Goal: Information Seeking & Learning: Learn about a topic

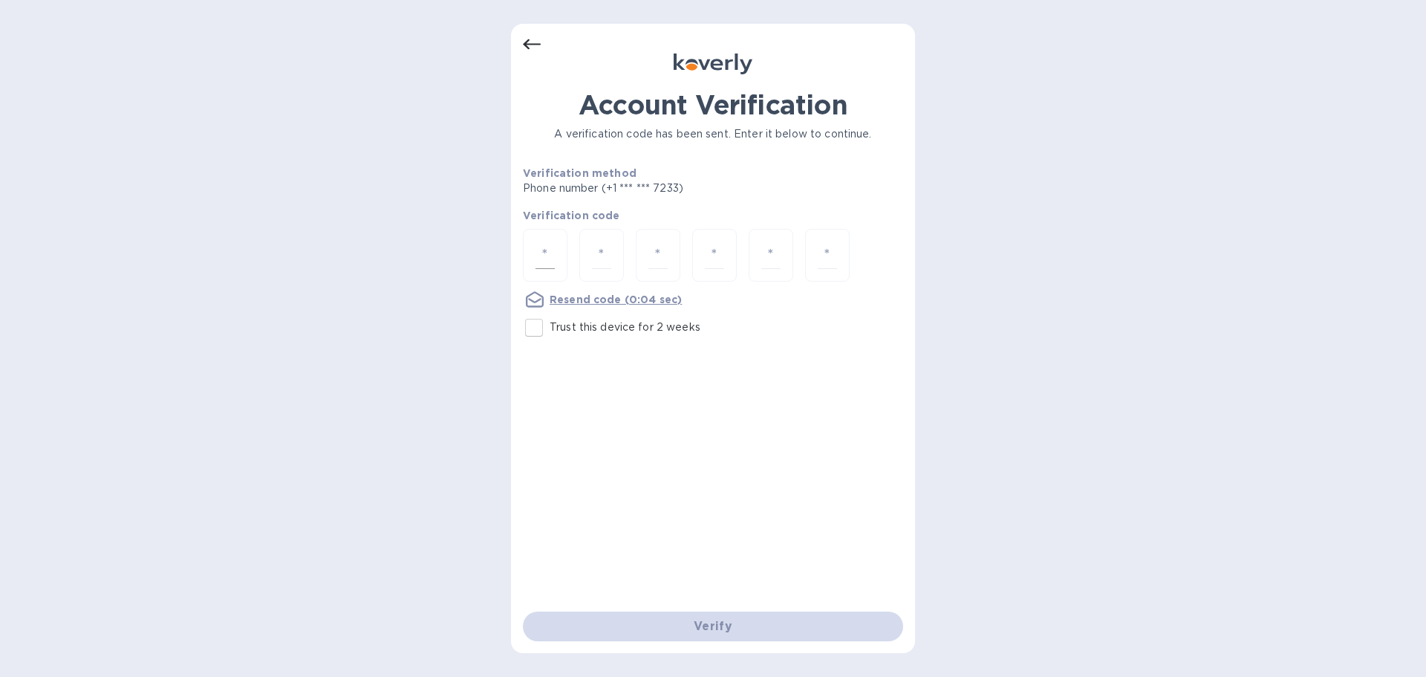
click at [556, 250] on div at bounding box center [545, 255] width 45 height 53
type input "8"
type input "3"
type input "2"
type input "1"
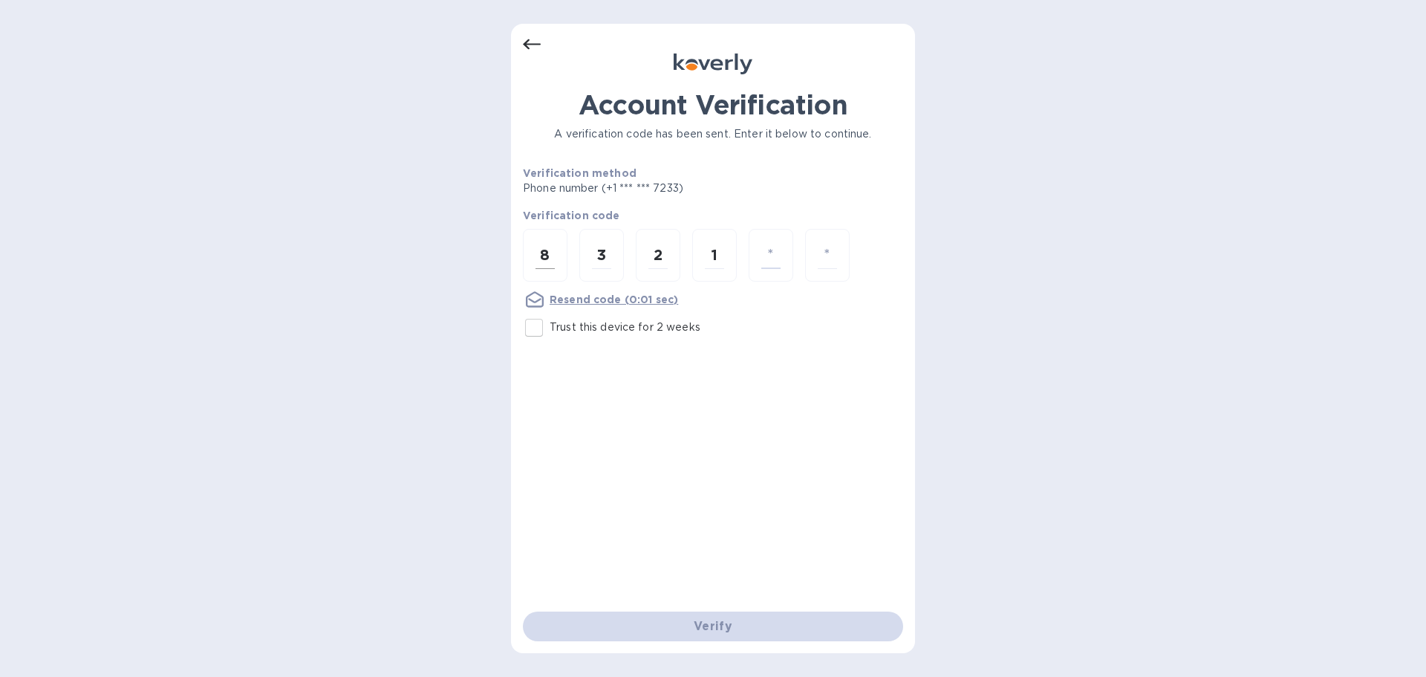
type input "7"
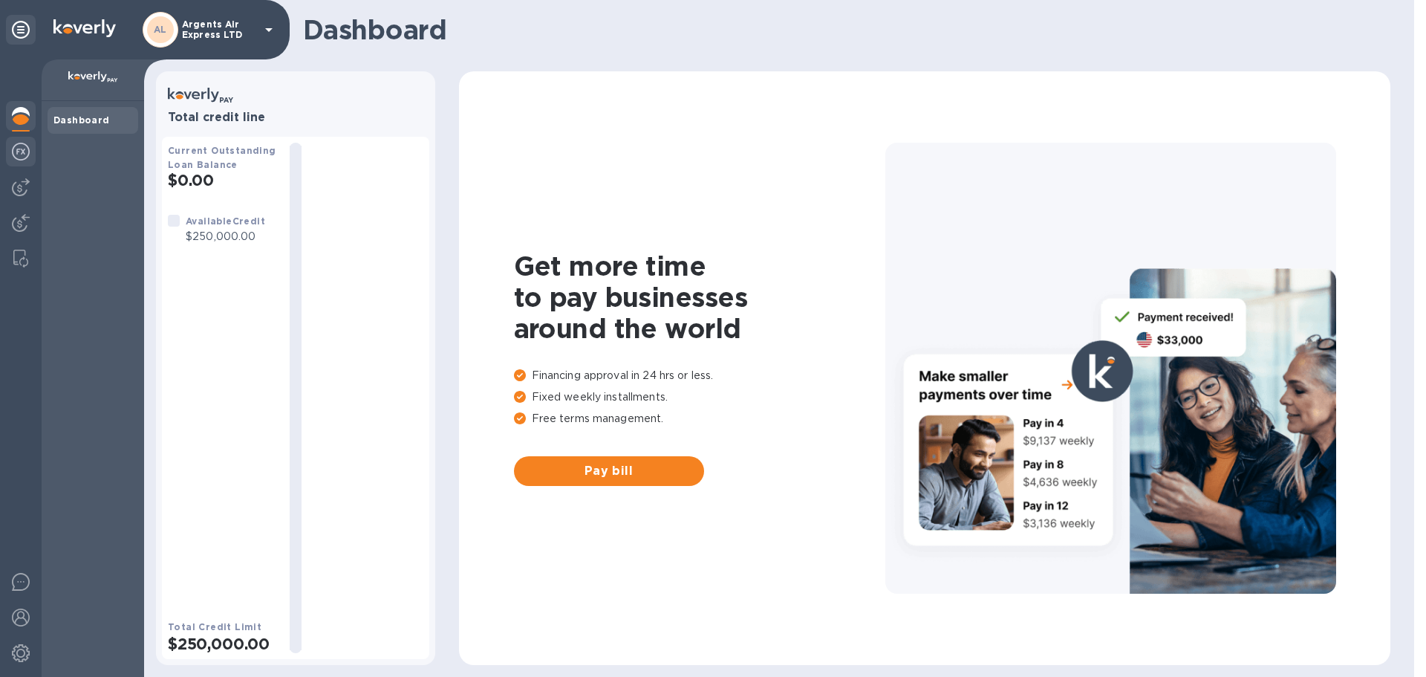
click at [19, 144] on img at bounding box center [21, 152] width 18 height 18
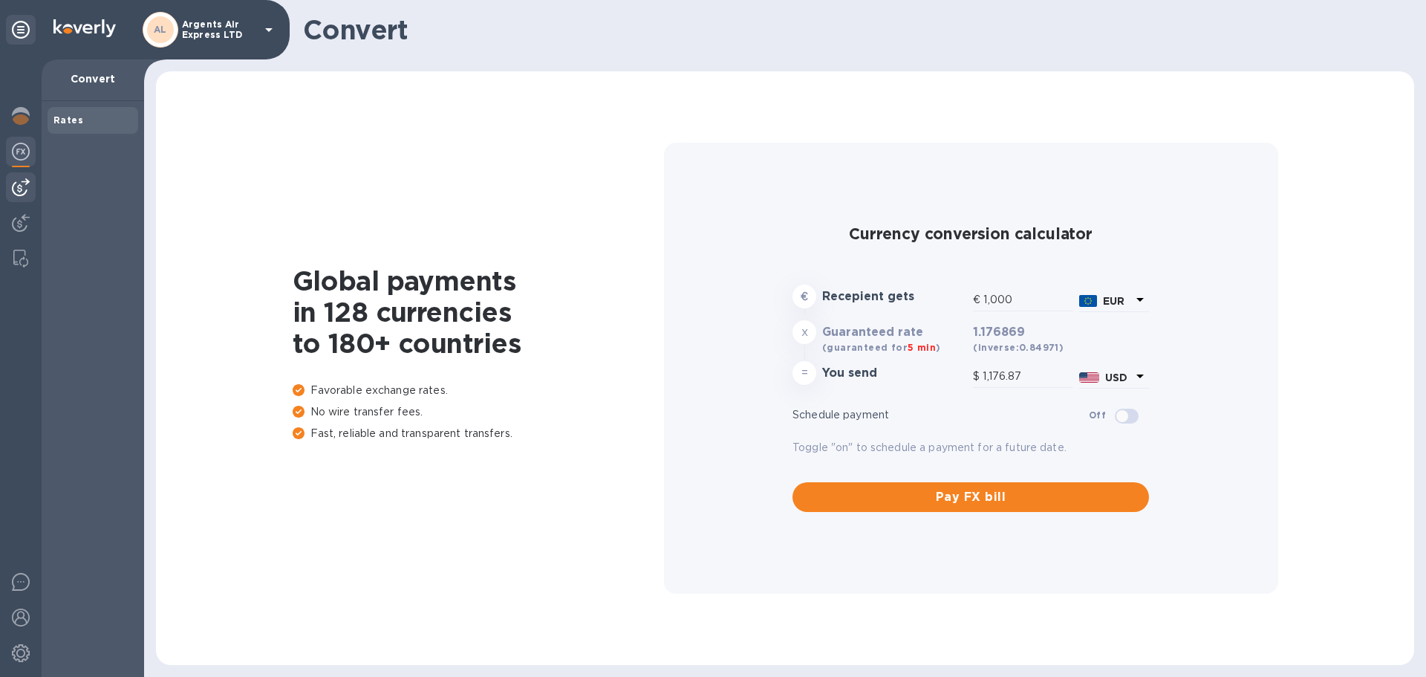
click at [22, 191] on img at bounding box center [21, 187] width 18 height 18
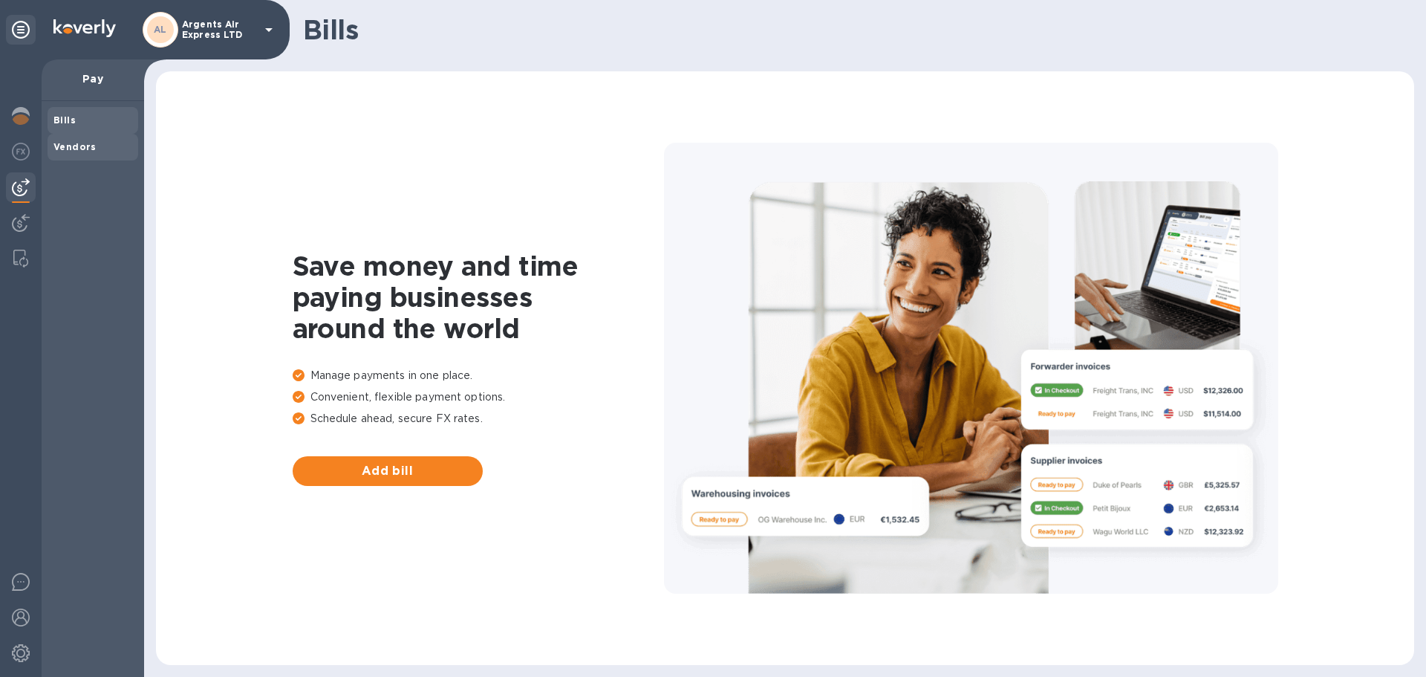
click at [88, 149] on b "Vendors" at bounding box center [74, 146] width 43 height 11
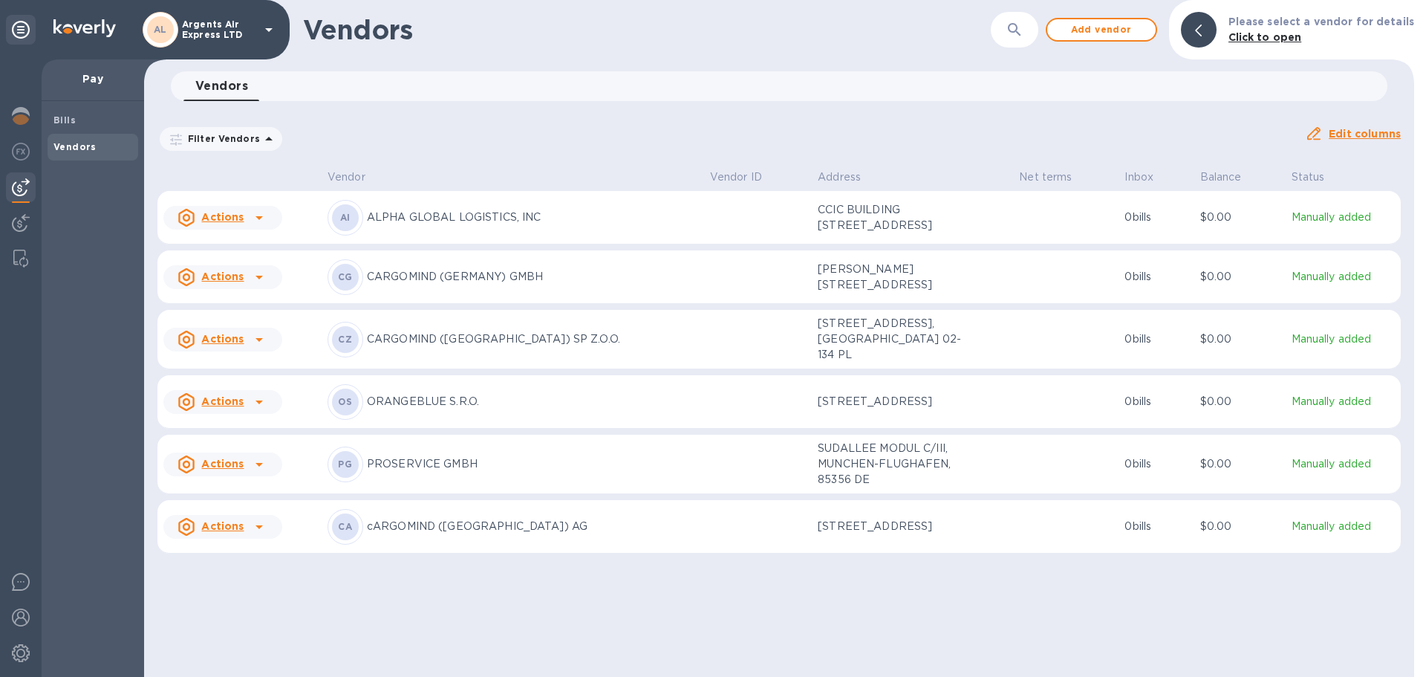
click at [210, 223] on u "Actions" at bounding box center [222, 217] width 42 height 12
click at [490, 538] on div at bounding box center [713, 338] width 1426 height 677
click at [478, 534] on p "cARGOMIND (SWITZERLAND) AG" at bounding box center [532, 527] width 331 height 16
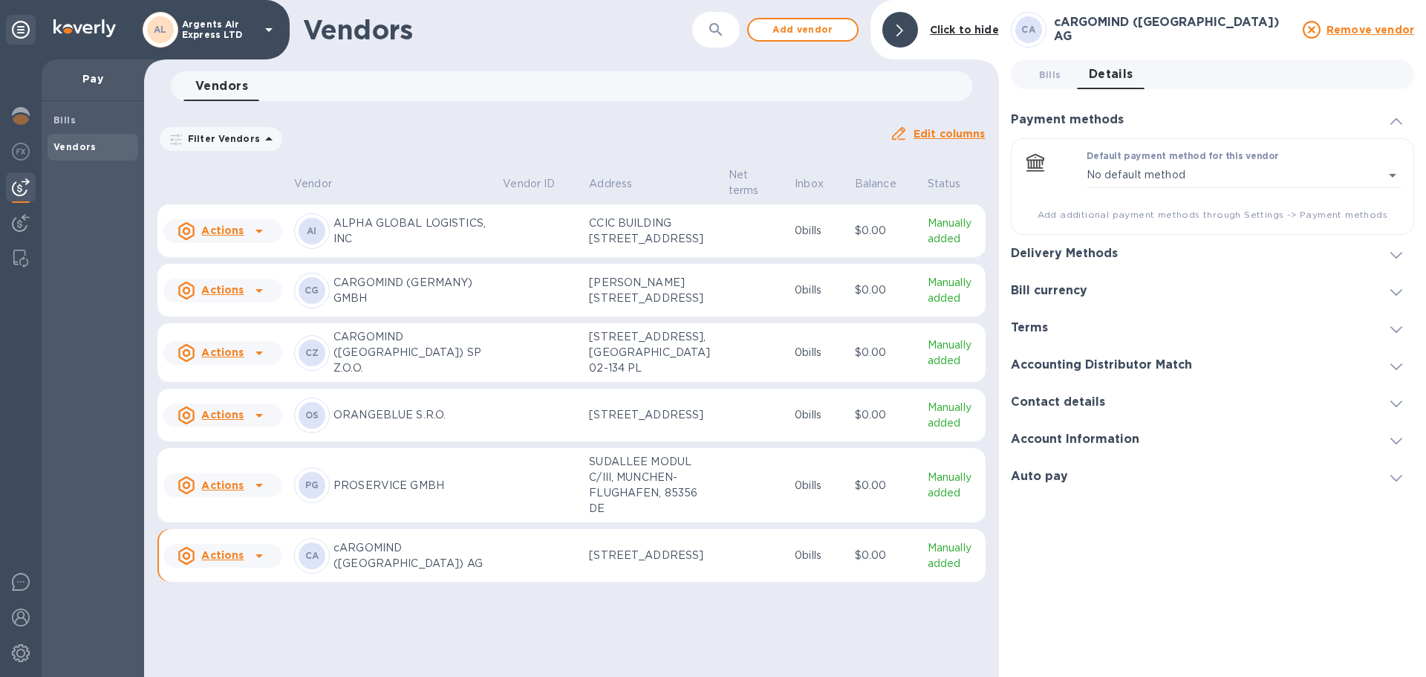
click at [254, 565] on icon at bounding box center [259, 556] width 18 height 18
drag, startPoint x: 389, startPoint y: 565, endPoint x: 408, endPoint y: 571, distance: 19.7
click at [391, 565] on div at bounding box center [713, 338] width 1426 height 677
click at [723, 582] on td at bounding box center [756, 555] width 66 height 53
click at [1105, 480] on div "Auto pay" at bounding box center [1212, 476] width 403 height 37
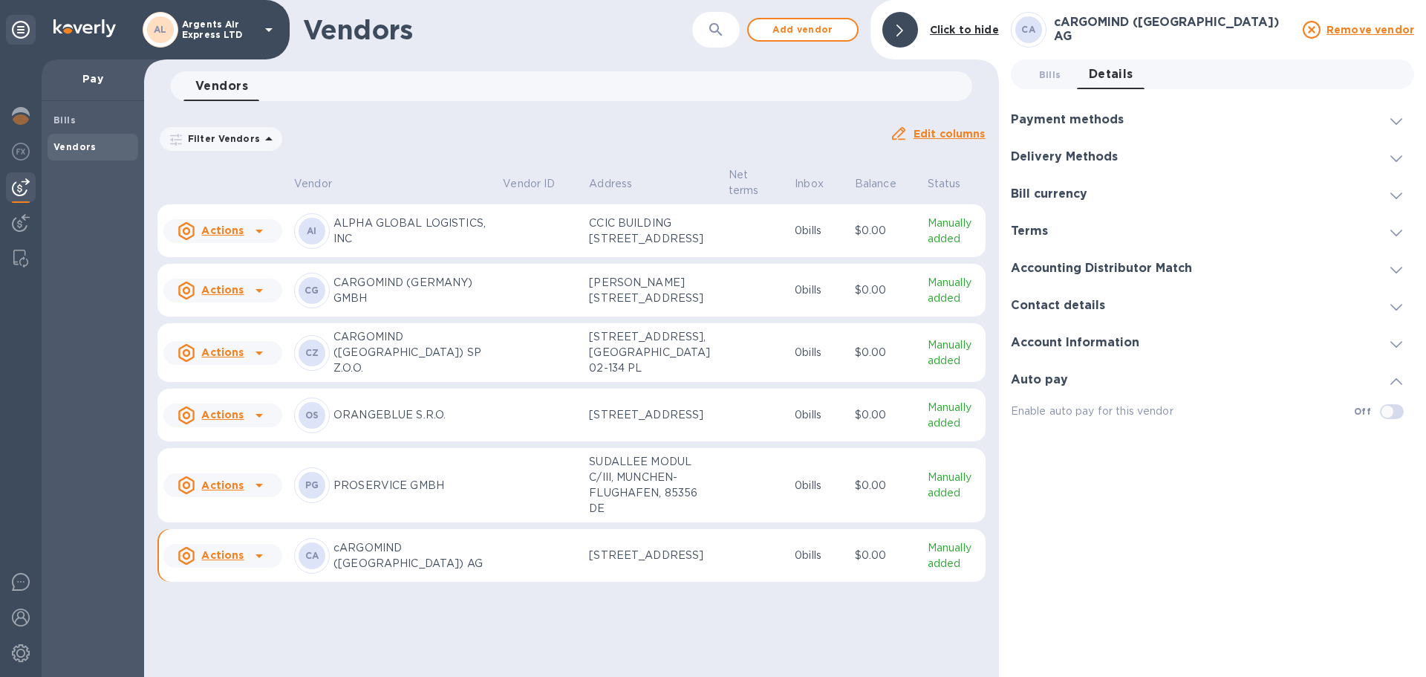
click at [1099, 343] on h3 "Account Information" at bounding box center [1075, 343] width 129 height 14
click at [1091, 305] on h3 "Contact details" at bounding box center [1058, 306] width 94 height 14
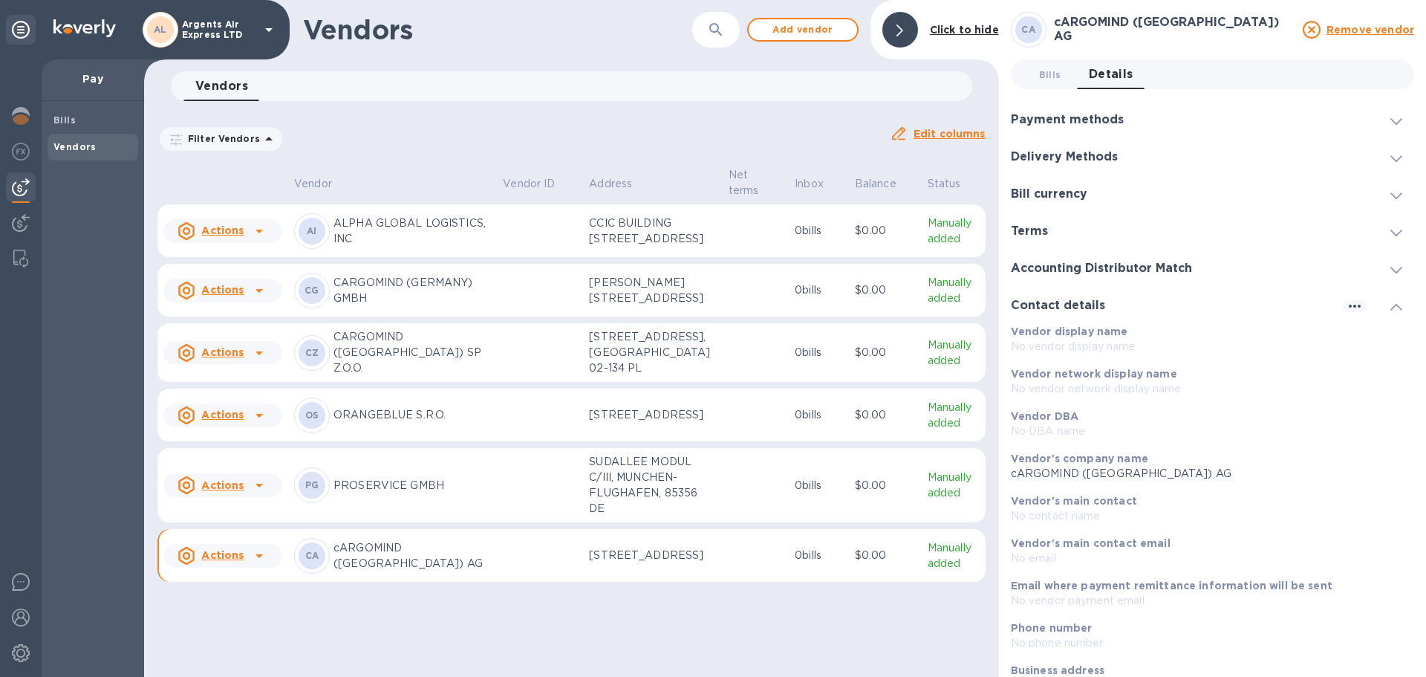
click at [1087, 266] on h3 "Accounting Distributor Match" at bounding box center [1101, 269] width 181 height 14
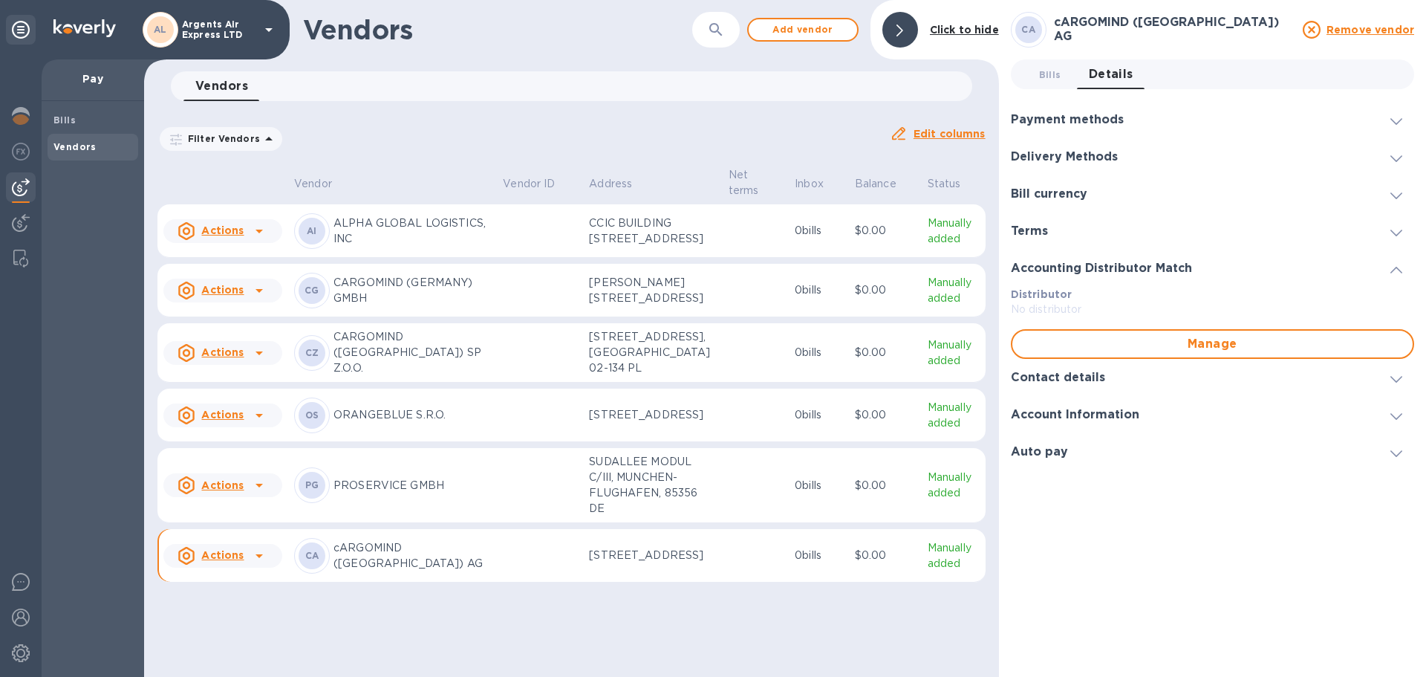
click at [1068, 225] on div "Terms" at bounding box center [1212, 230] width 403 height 37
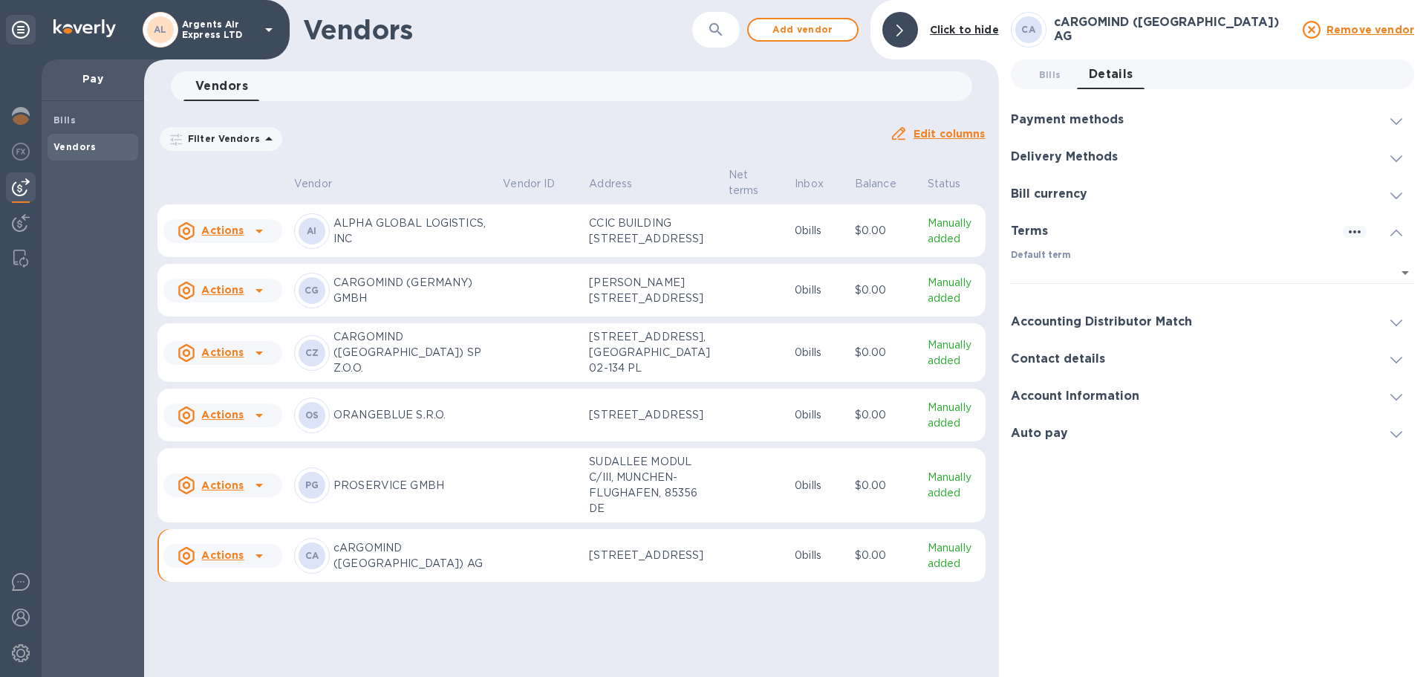
click at [1066, 201] on div "Bill currency" at bounding box center [1212, 193] width 403 height 37
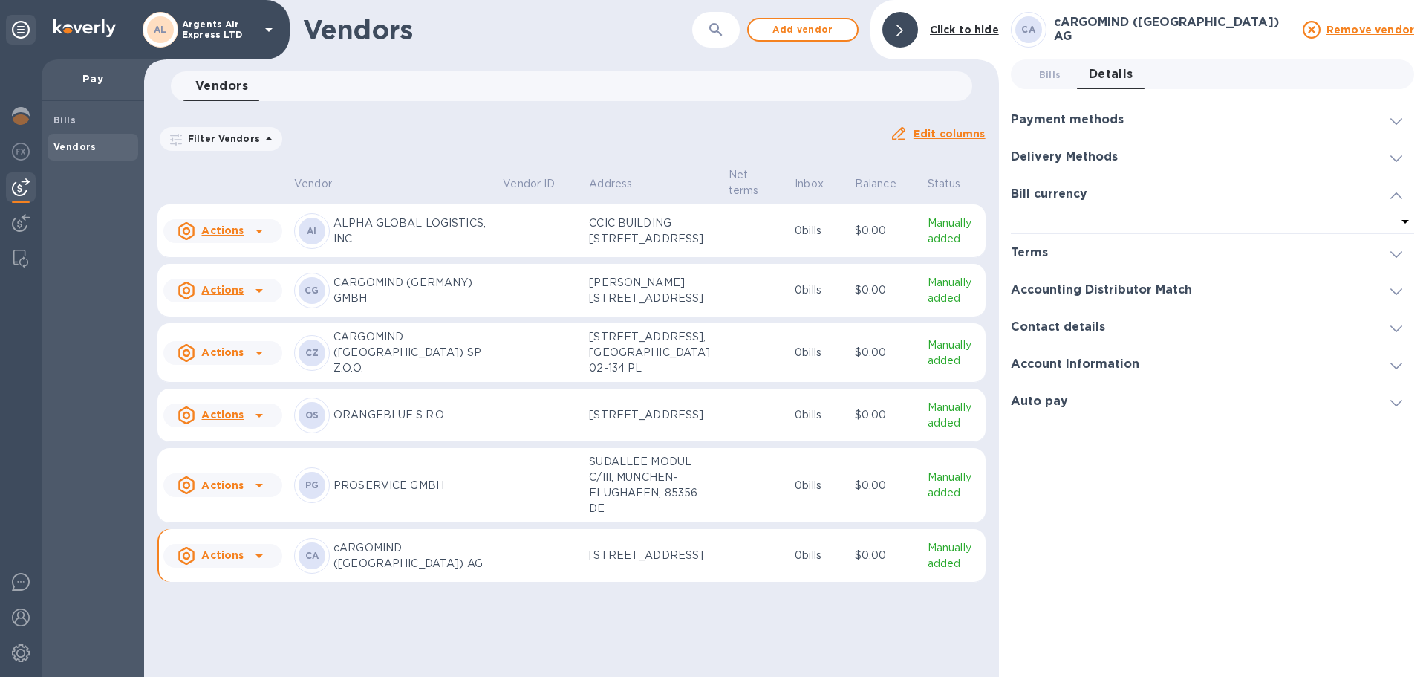
click at [1082, 154] on h3 "Delivery Methods" at bounding box center [1064, 157] width 107 height 14
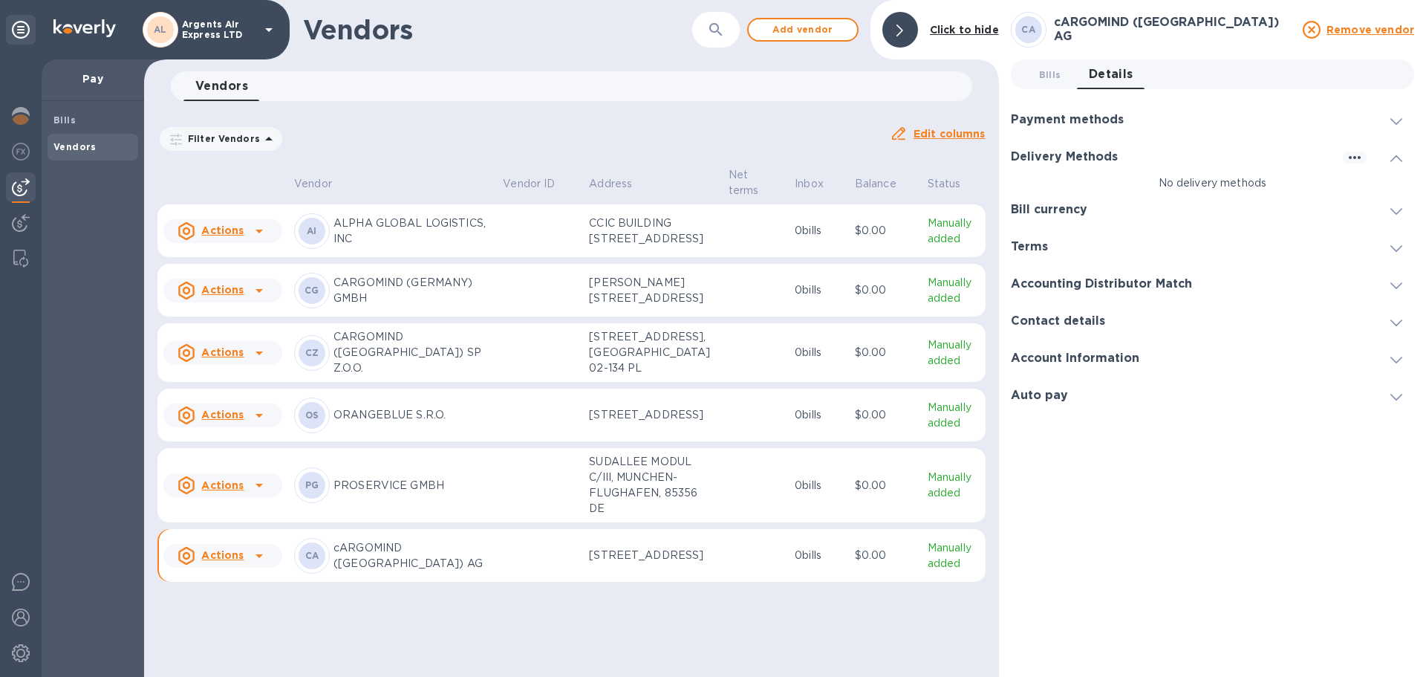
click at [1082, 114] on h3 "Payment methods" at bounding box center [1067, 120] width 113 height 14
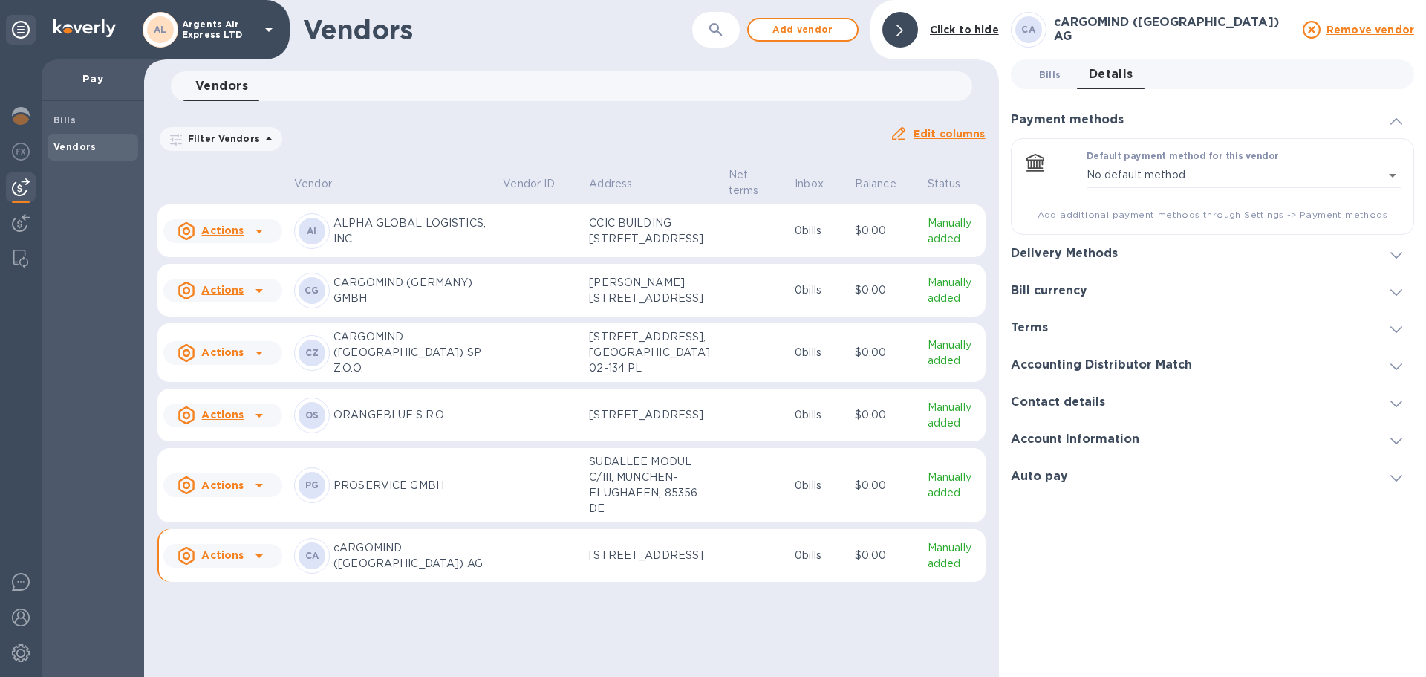
click at [1063, 76] on span "Bills 0" at bounding box center [1051, 75] width 30 height 16
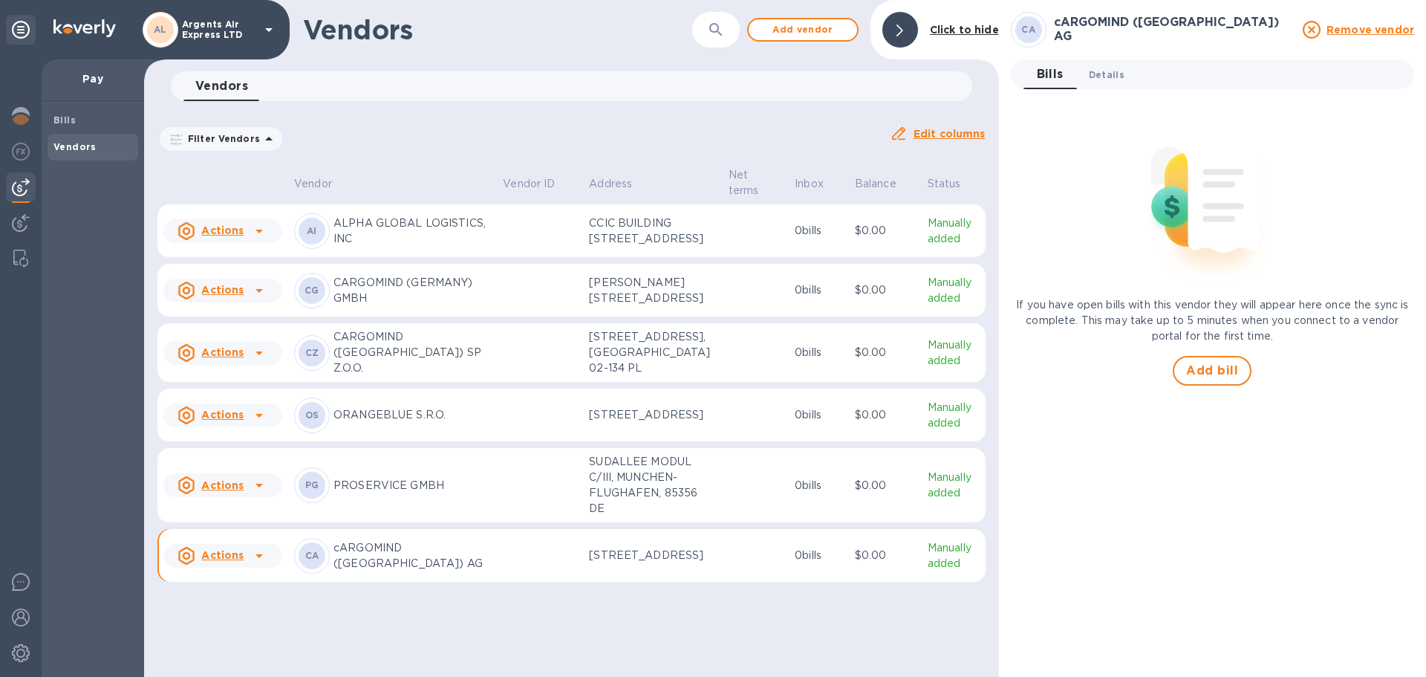
click at [1102, 71] on span "Details 0" at bounding box center [1107, 75] width 36 height 16
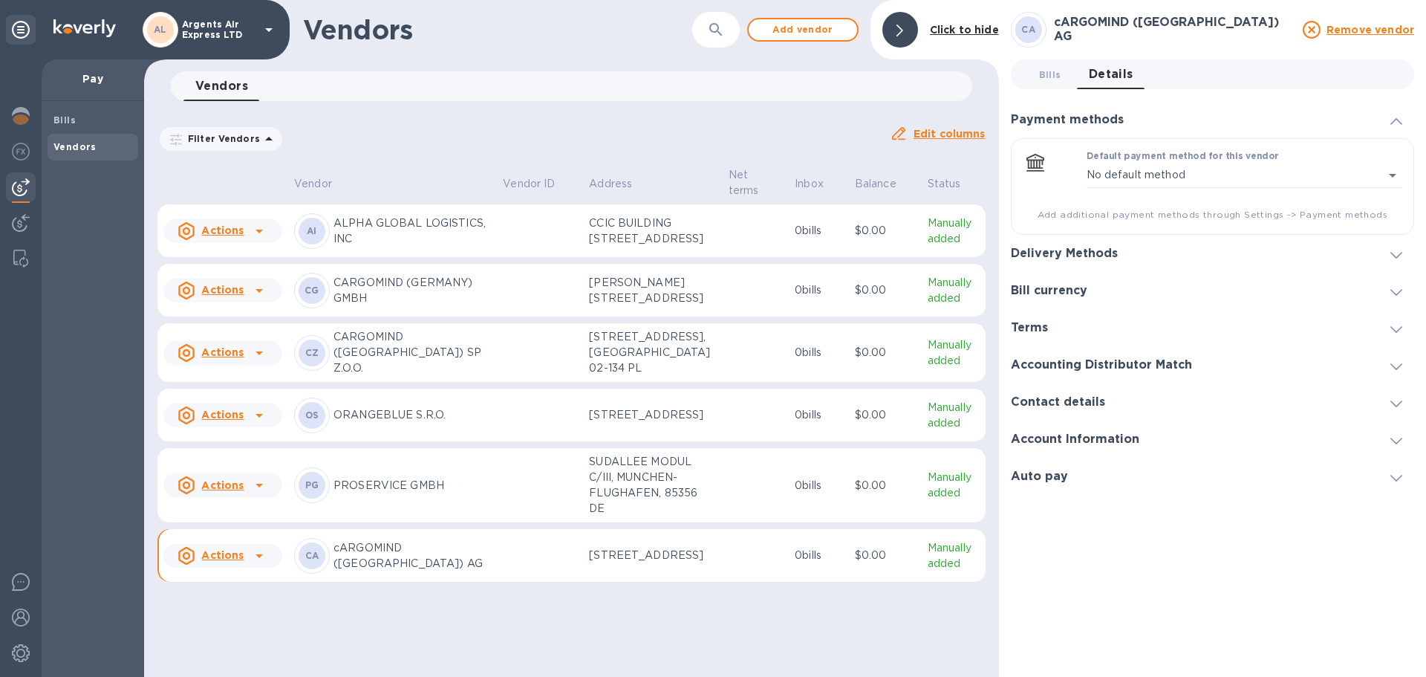
drag, startPoint x: 336, startPoint y: 584, endPoint x: 863, endPoint y: 582, distance: 527.5
click at [817, 563] on p "0 bills" at bounding box center [819, 556] width 48 height 16
drag, startPoint x: 656, startPoint y: 592, endPoint x: 383, endPoint y: 594, distance: 272.7
click at [655, 563] on p "OPERATION CENTER 4, ZURICH-FLUGHAFEN, 8058 CH" at bounding box center [652, 556] width 127 height 16
click at [355, 571] on p "cARGOMIND (SWITZERLAND) AG" at bounding box center [413, 555] width 158 height 31
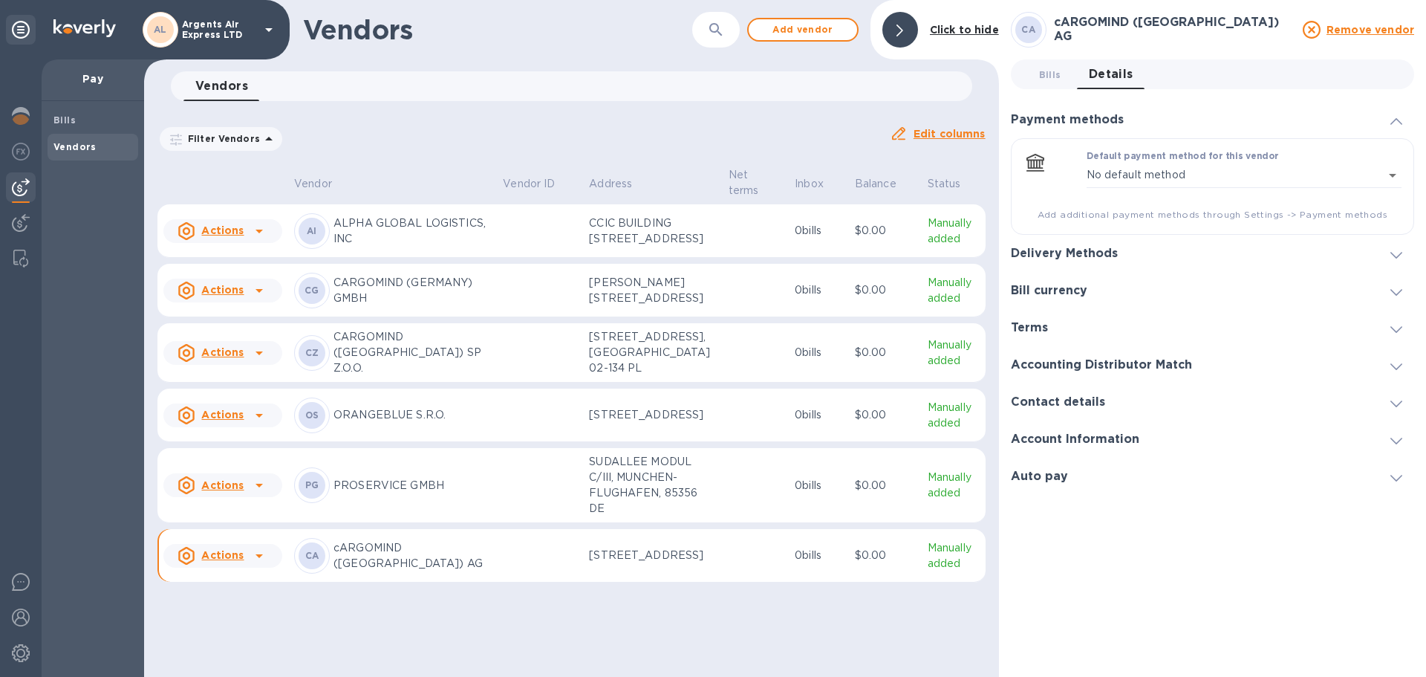
click at [303, 569] on div "CA" at bounding box center [312, 555] width 27 height 27
click at [211, 561] on u "Actions" at bounding box center [222, 555] width 42 height 12
click at [400, 583] on div at bounding box center [713, 338] width 1426 height 677
click at [88, 125] on span "Bills" at bounding box center [92, 120] width 79 height 15
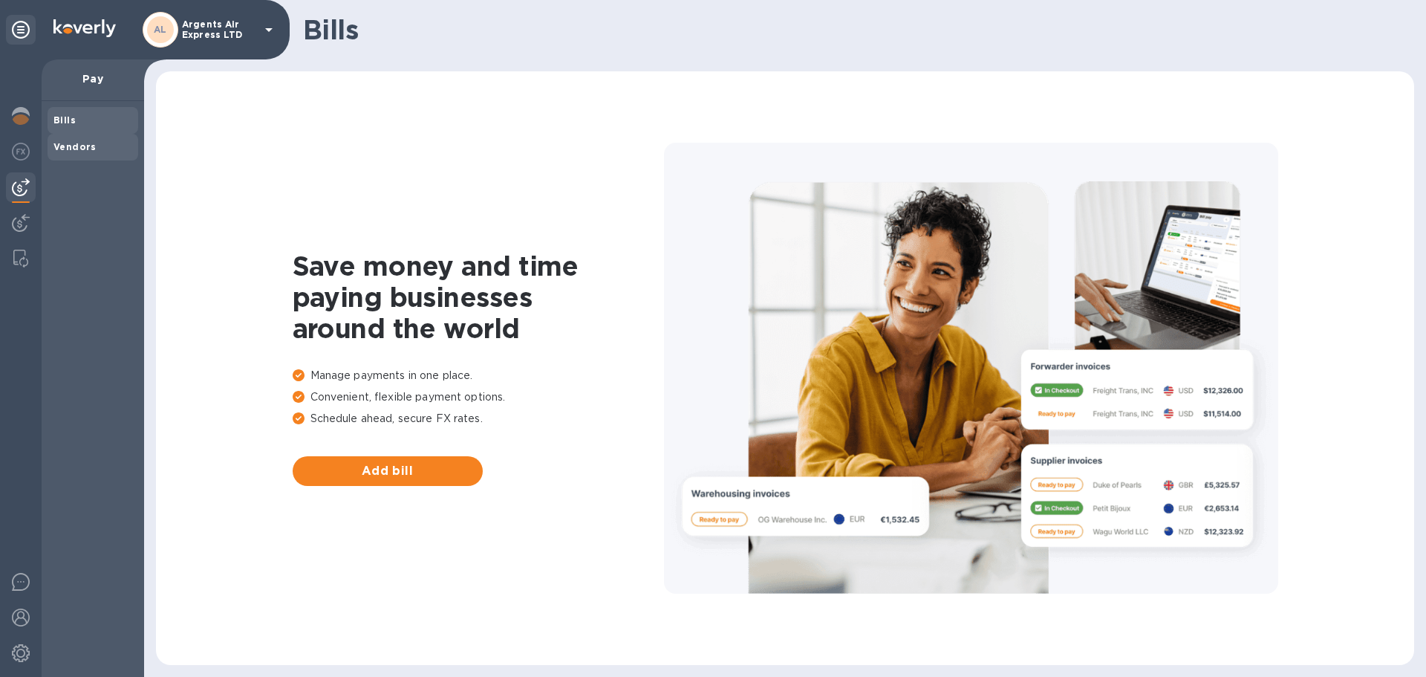
click at [85, 147] on b "Vendors" at bounding box center [74, 146] width 43 height 11
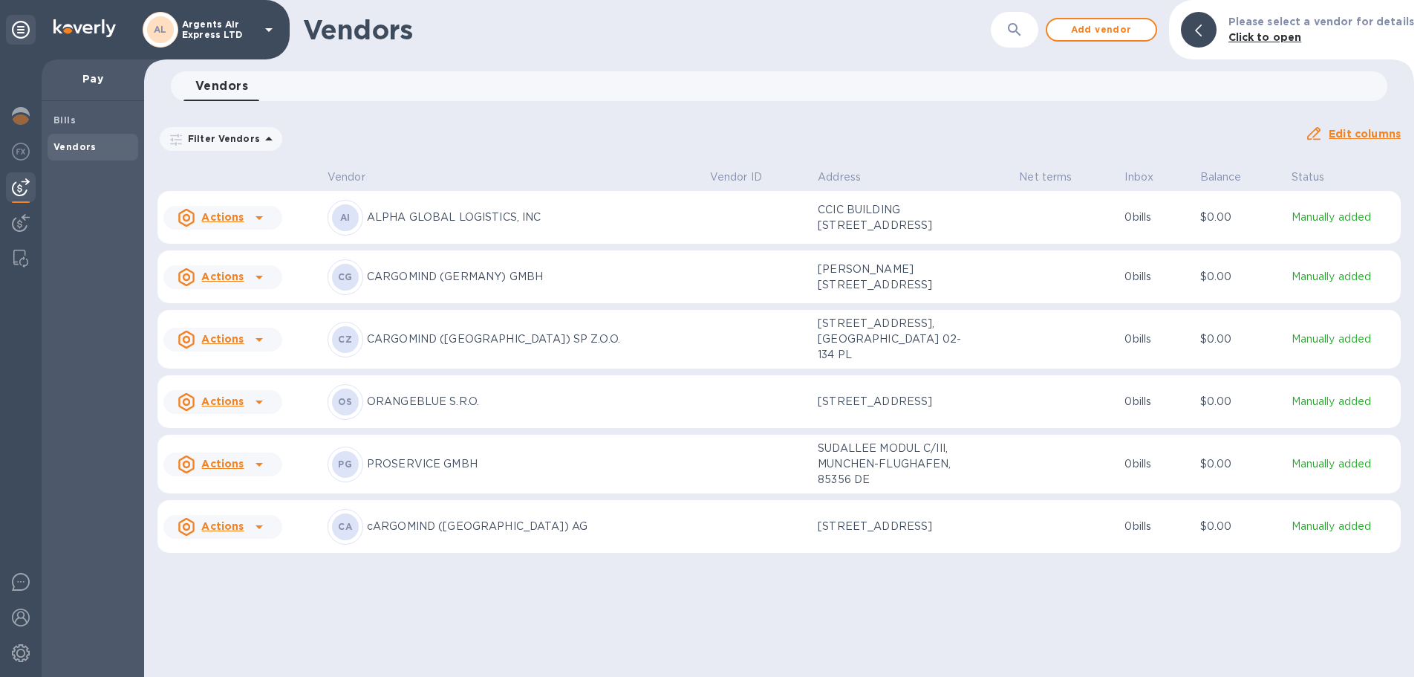
click at [214, 142] on p "Filter Vendors" at bounding box center [221, 138] width 78 height 13
click at [221, 140] on p "Filter Vendors" at bounding box center [221, 138] width 78 height 13
click at [1022, 30] on icon "button" at bounding box center [1015, 30] width 18 height 18
click at [512, 553] on td "CA cARGOMIND (SWITZERLAND) AG" at bounding box center [513, 526] width 383 height 53
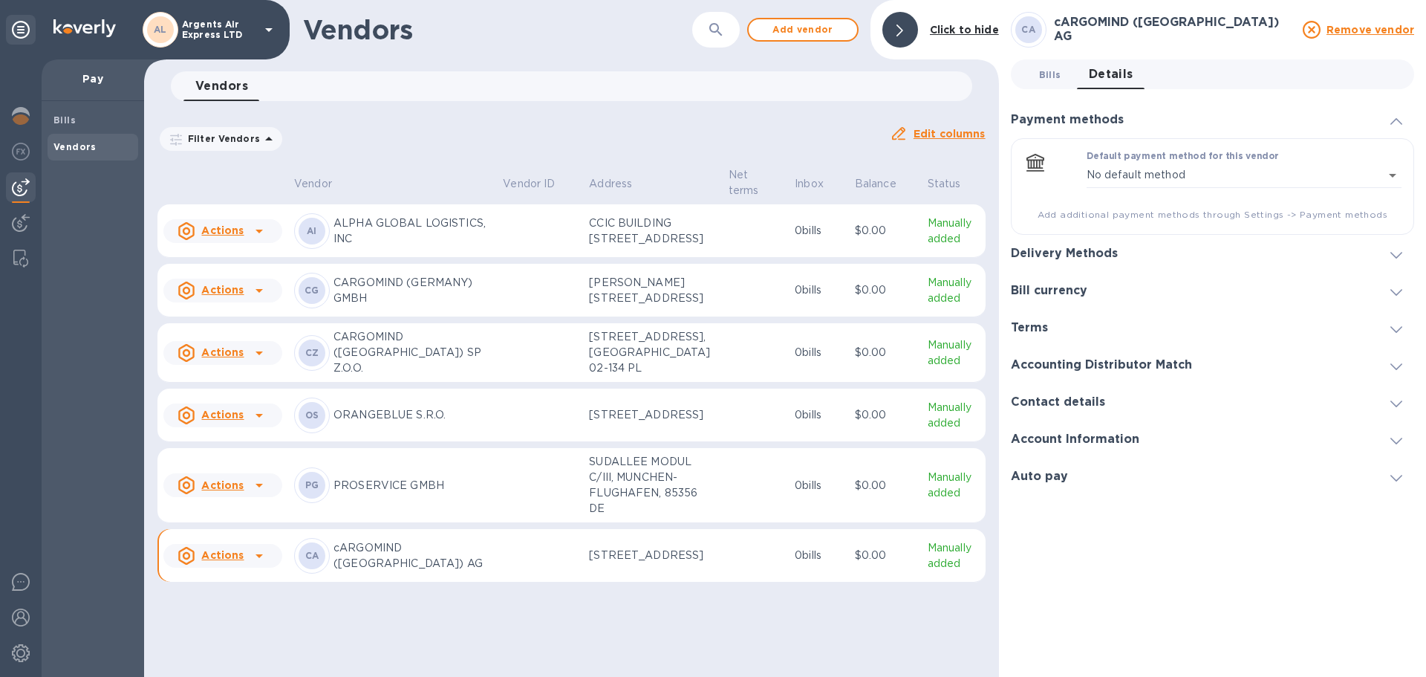
click at [1051, 74] on span "Bills 0" at bounding box center [1050, 75] width 22 height 16
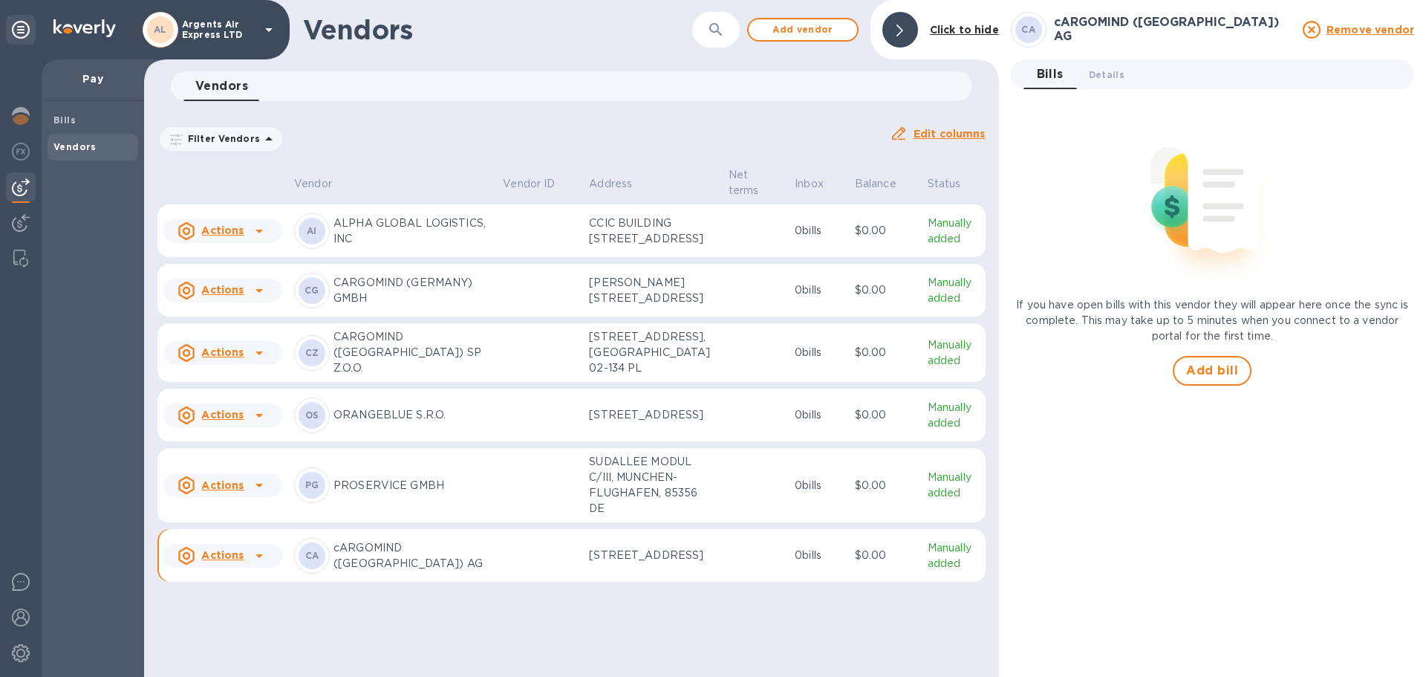
click at [1111, 74] on span "Details 0" at bounding box center [1107, 75] width 36 height 16
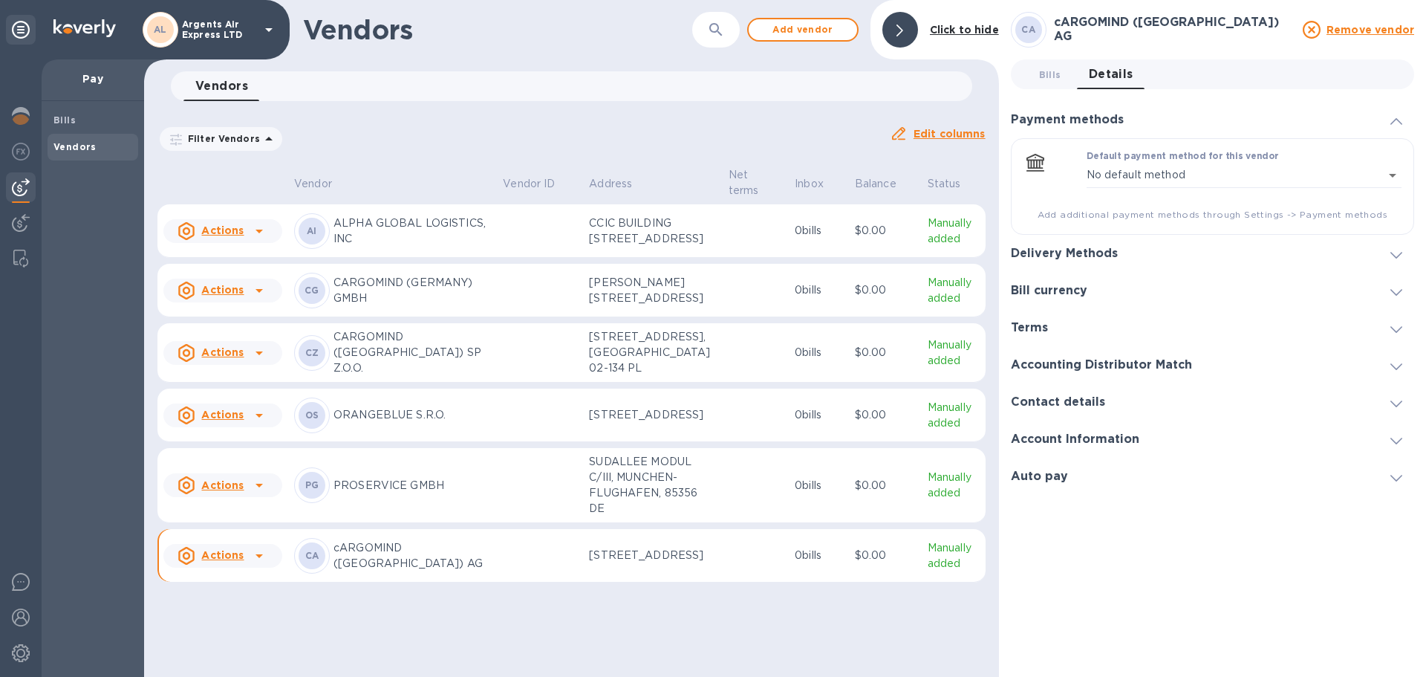
click at [1112, 253] on h3 "Delivery Methods" at bounding box center [1064, 254] width 107 height 14
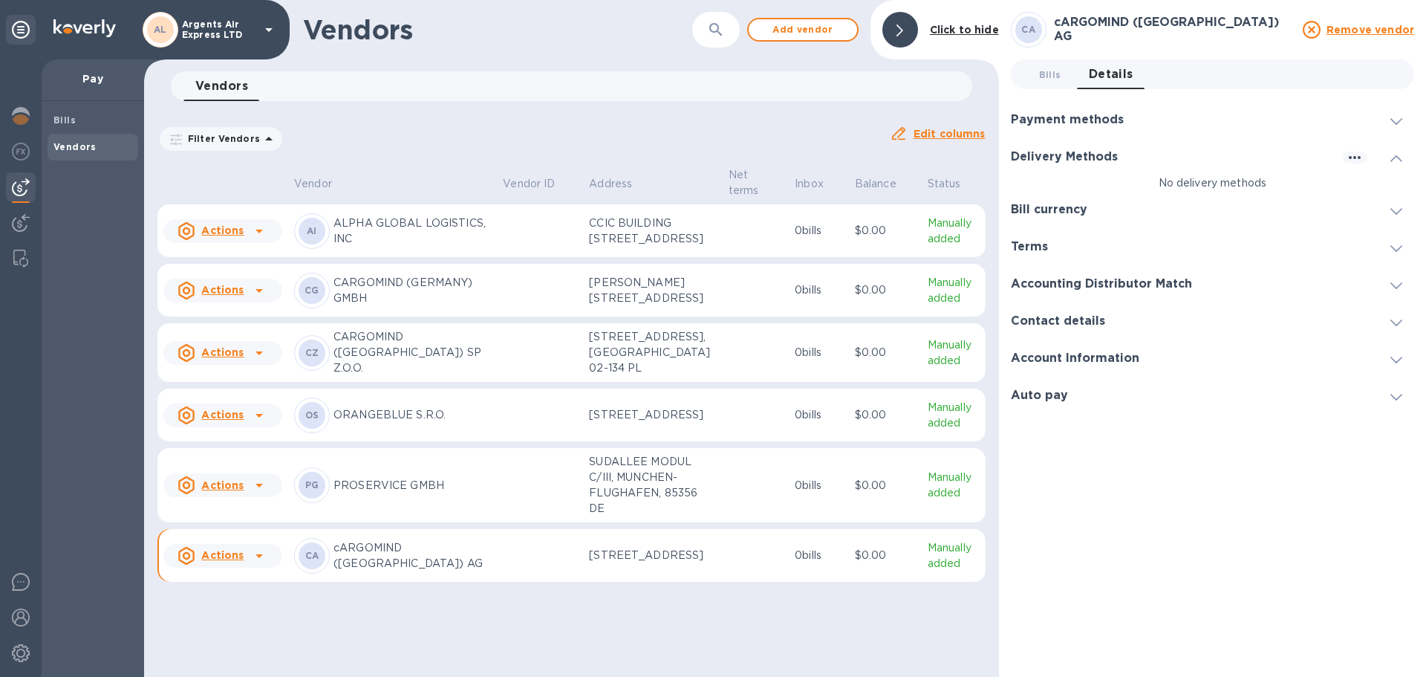
click at [1076, 203] on h3 "Bill currency" at bounding box center [1049, 210] width 77 height 14
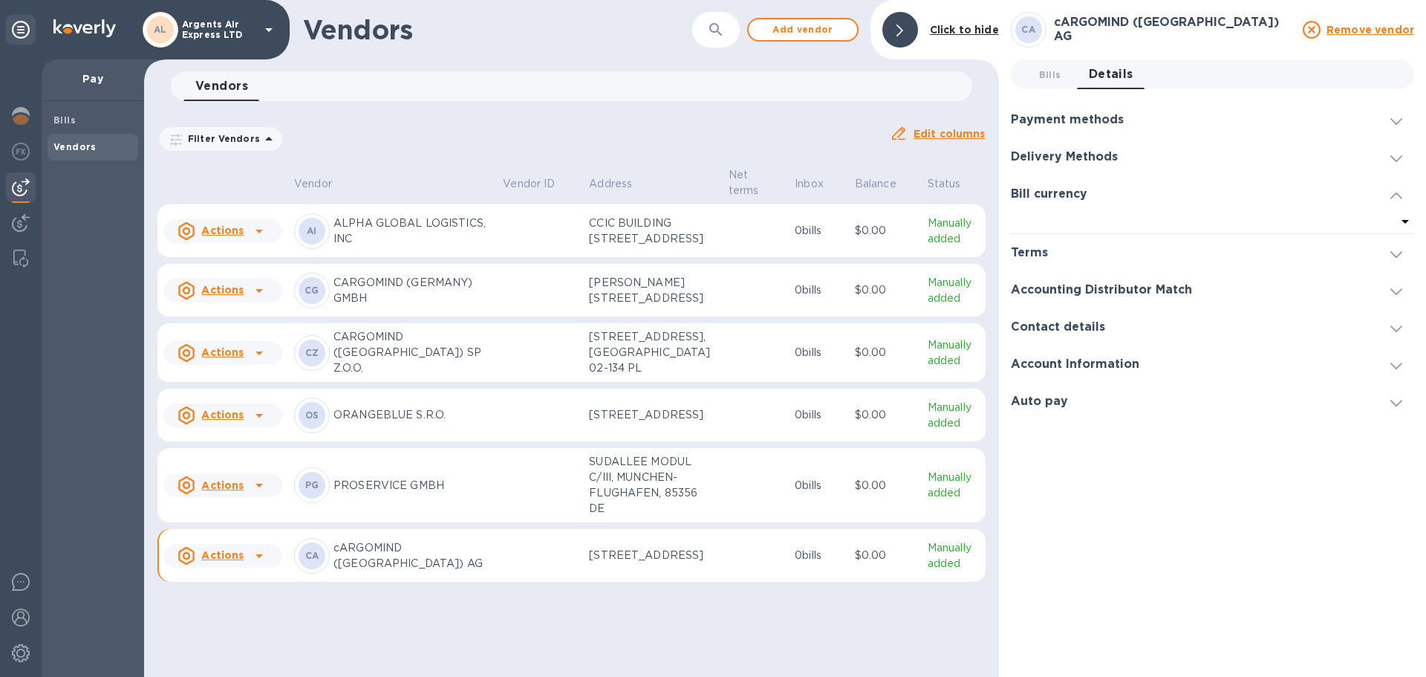
click at [1054, 250] on div "Terms" at bounding box center [1035, 253] width 49 height 14
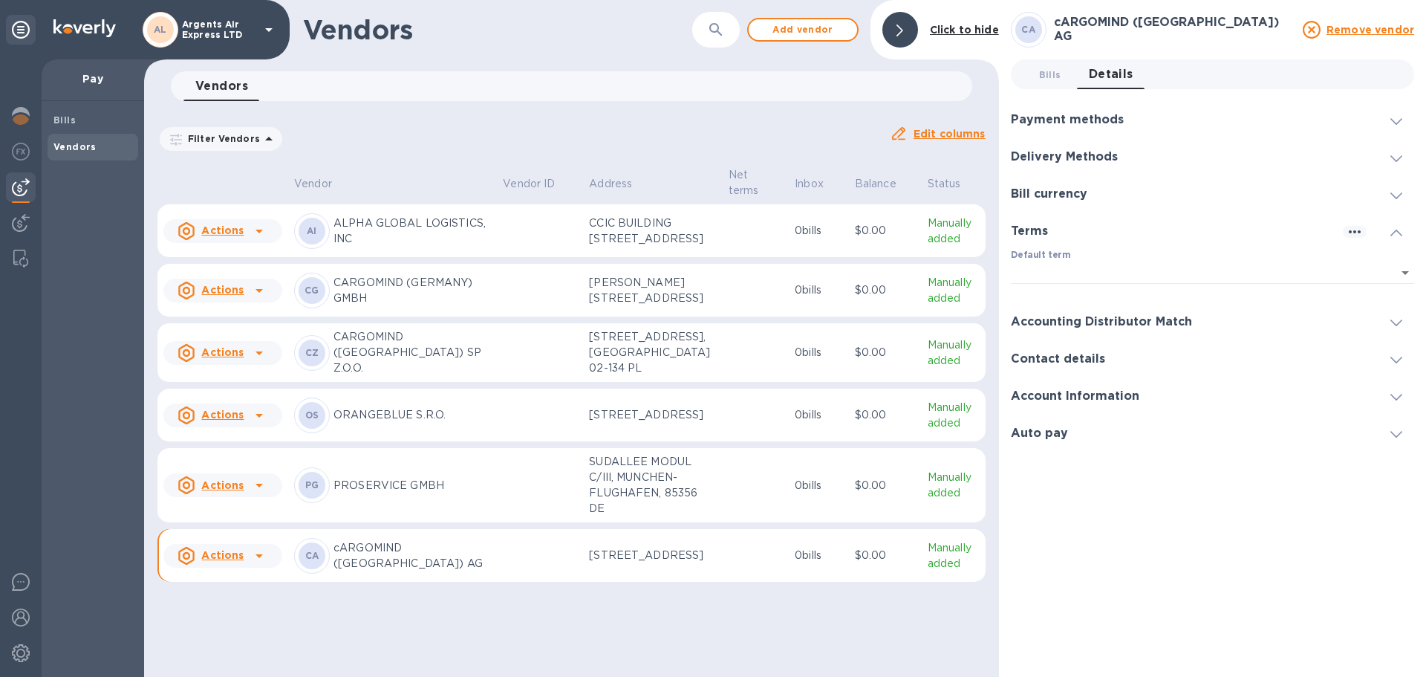
click at [1086, 315] on h3 "Accounting Distributor Match" at bounding box center [1101, 322] width 181 height 14
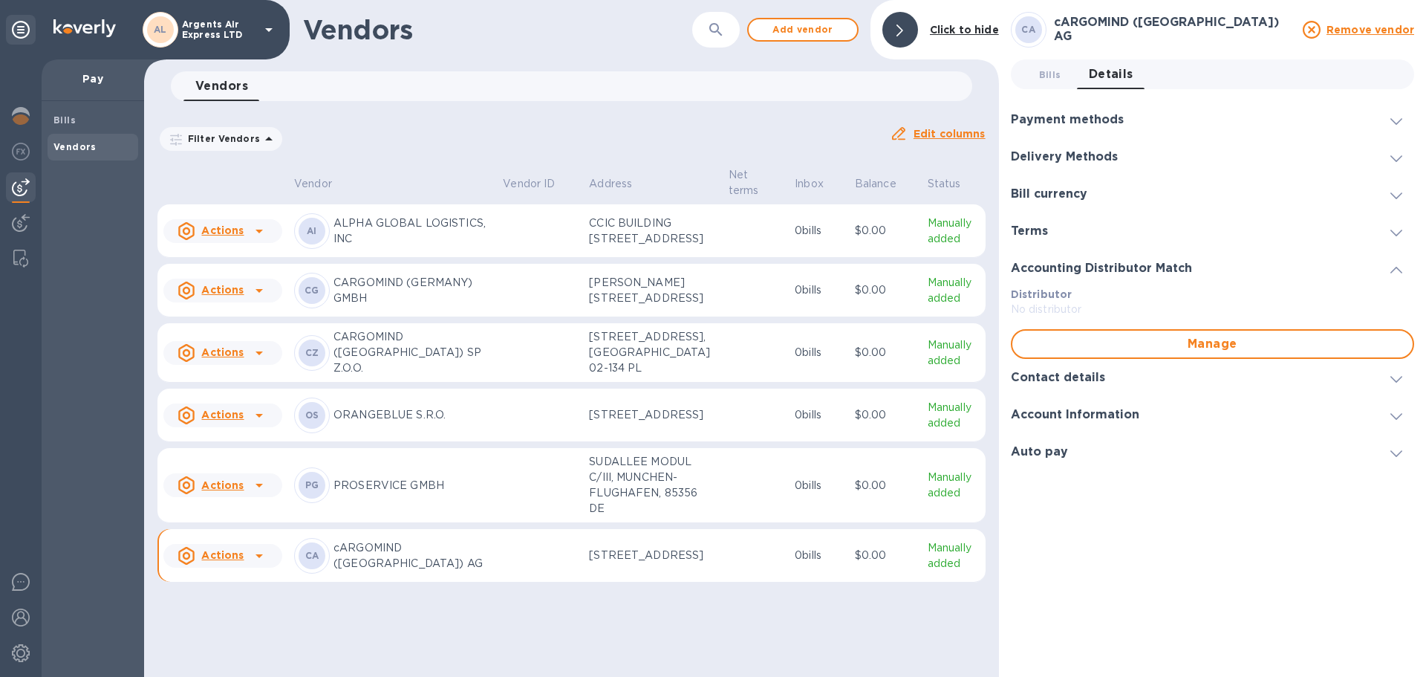
click at [1079, 375] on h3 "Contact details" at bounding box center [1058, 378] width 94 height 14
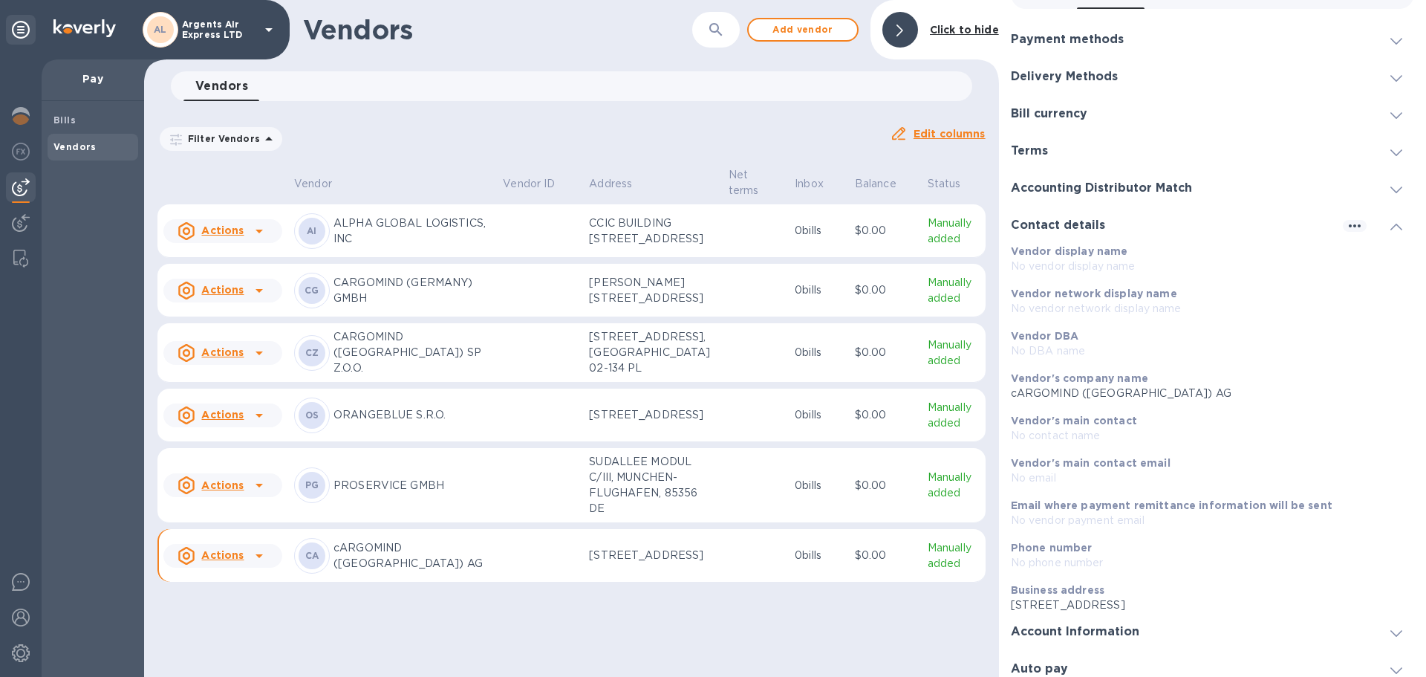
scroll to position [91, 0]
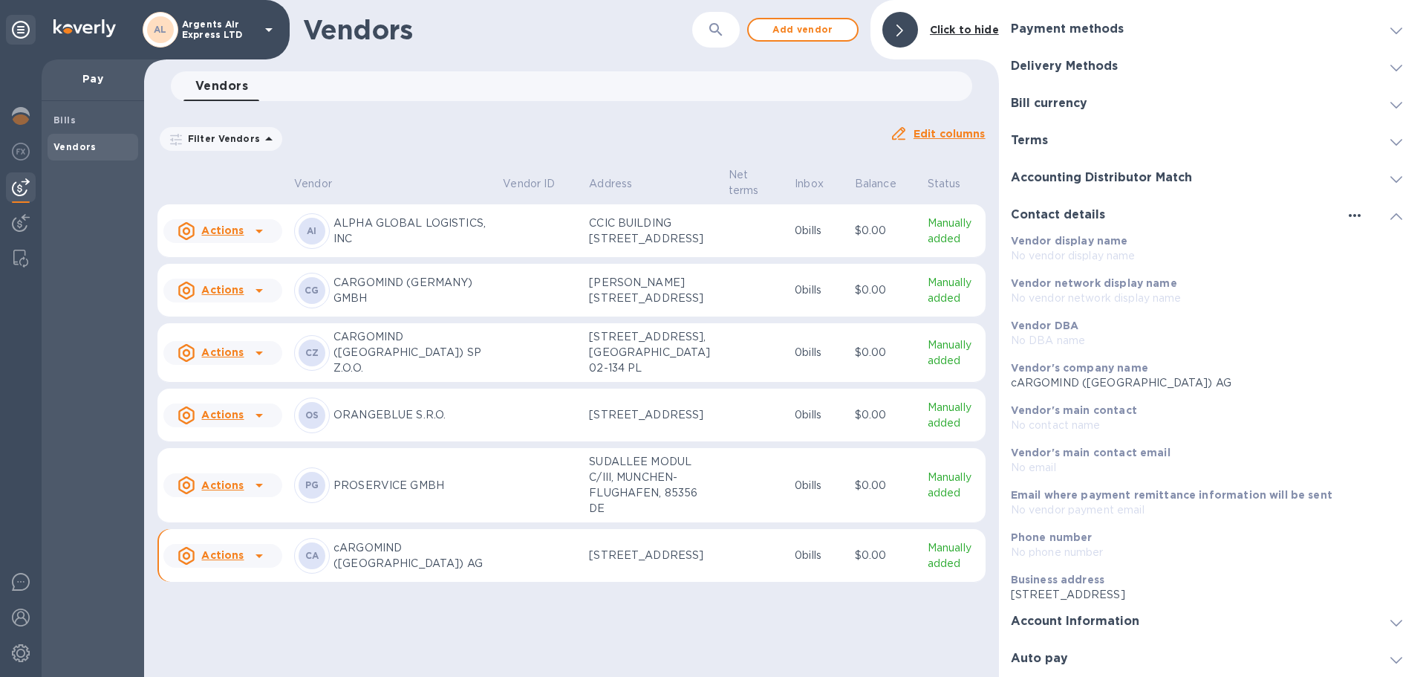
click at [1347, 213] on icon "button" at bounding box center [1355, 216] width 18 height 18
click at [1389, 215] on div at bounding box center [713, 338] width 1426 height 677
click at [1346, 216] on icon "button" at bounding box center [1355, 216] width 18 height 18
click at [1386, 173] on div at bounding box center [713, 338] width 1426 height 677
click at [1394, 183] on span at bounding box center [1397, 178] width 12 height 14
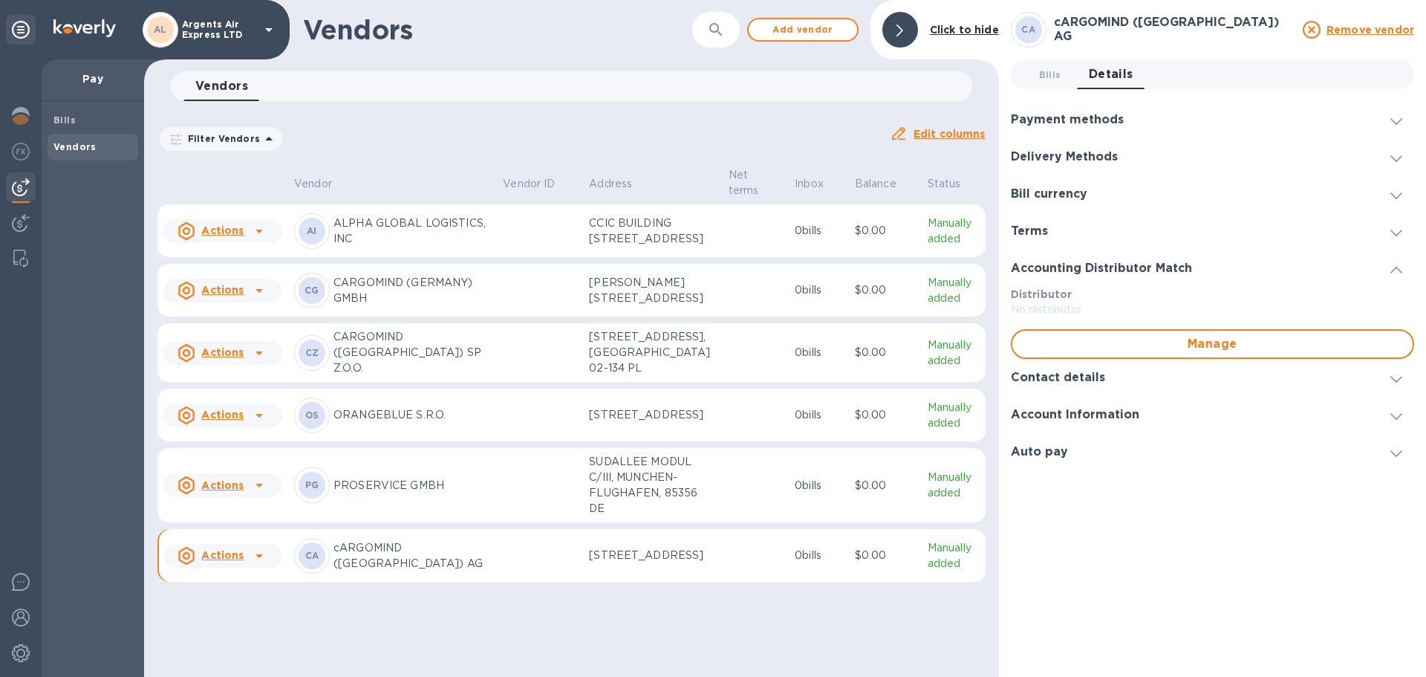
click at [1394, 277] on div "Accounting Distributor Match" at bounding box center [1212, 268] width 403 height 37
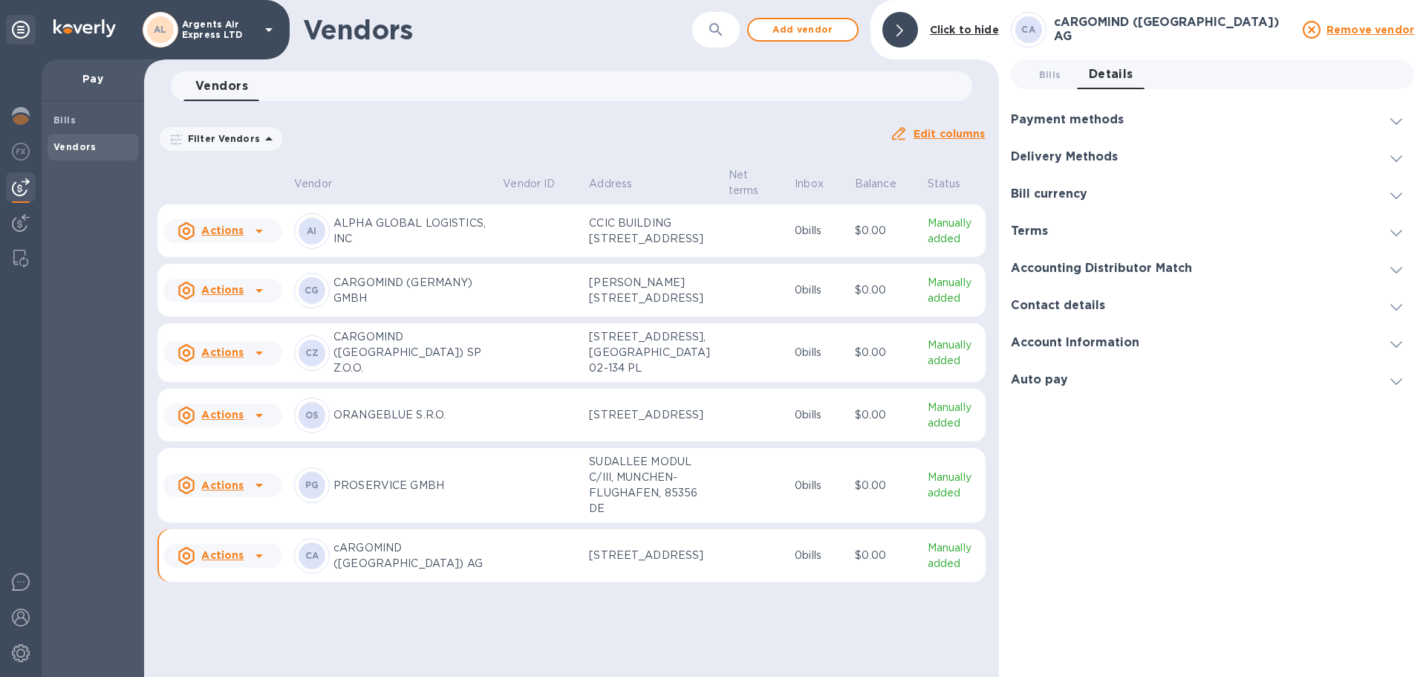
click at [1389, 311] on div at bounding box center [1397, 305] width 36 height 15
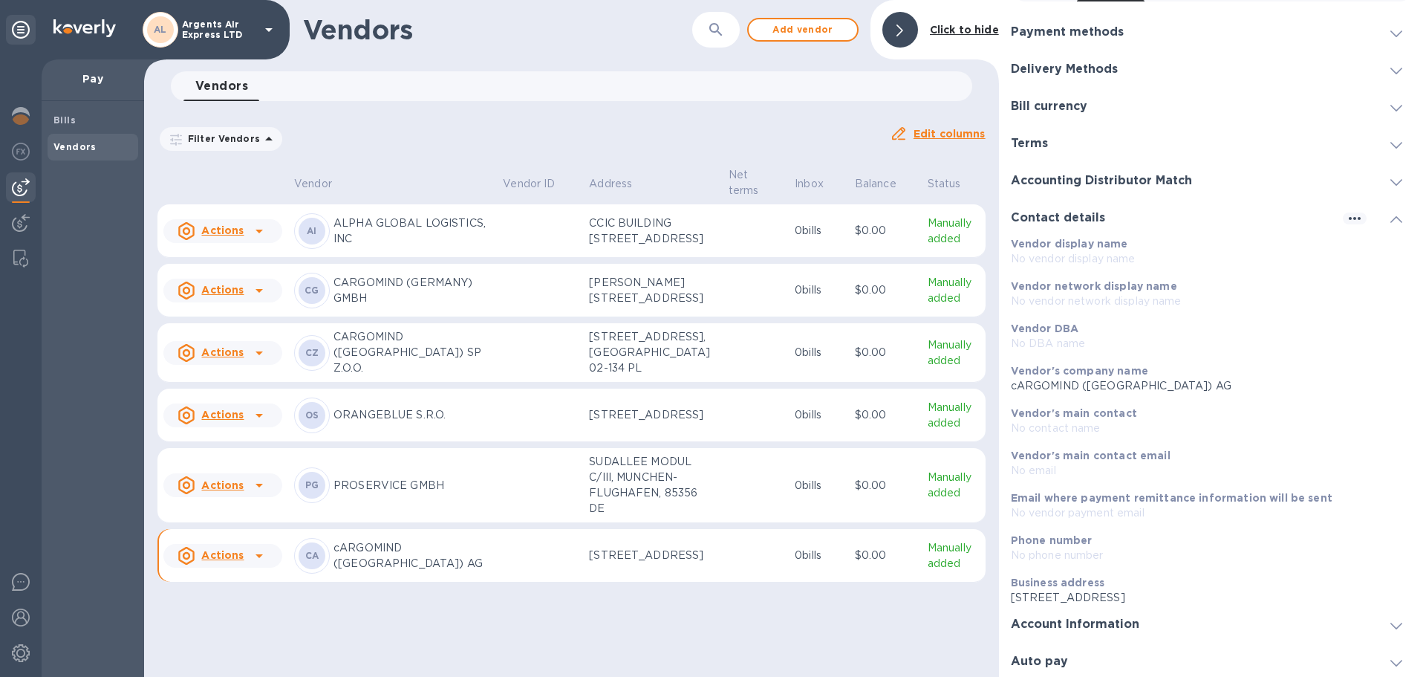
scroll to position [91, 0]
click at [1383, 630] on div "Account Information" at bounding box center [1212, 621] width 403 height 37
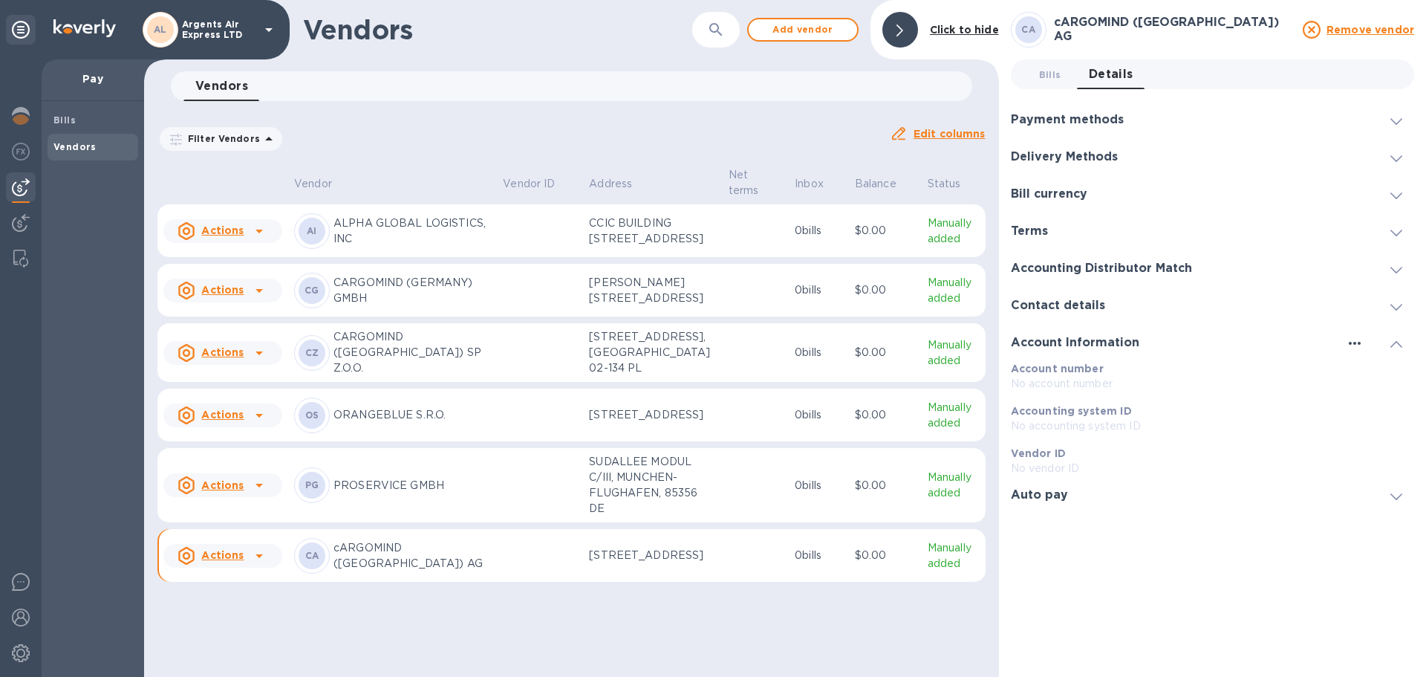
click at [1363, 346] on icon "button" at bounding box center [1355, 343] width 18 height 18
click at [1404, 340] on div at bounding box center [713, 338] width 1426 height 677
click at [1400, 345] on icon at bounding box center [1397, 344] width 12 height 7
